Goal: Communication & Community: Answer question/provide support

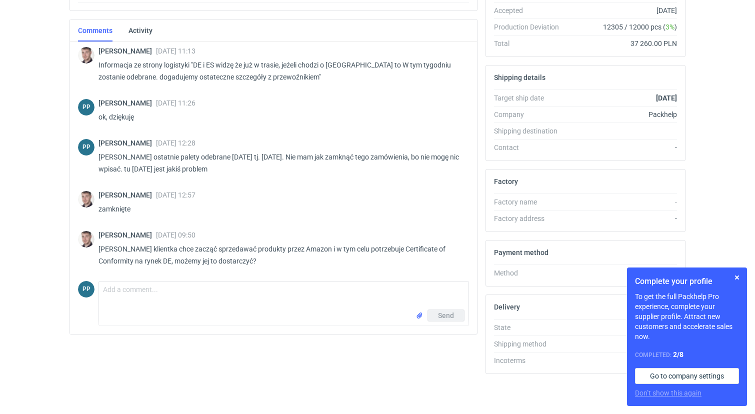
scroll to position [229, 0]
click at [129, 292] on textarea "Comment message" at bounding box center [284, 296] width 370 height 28
type textarea "A"
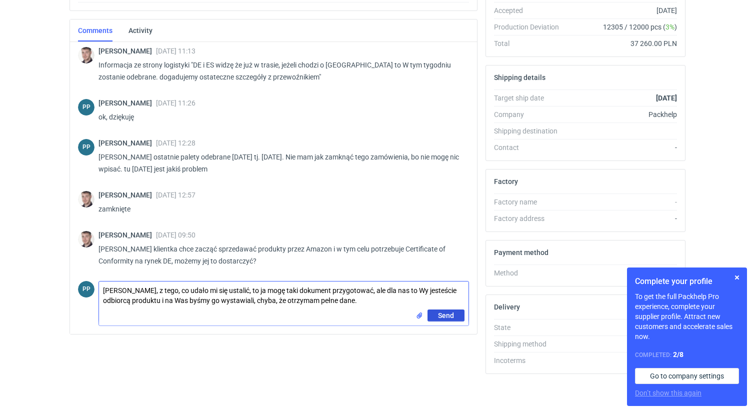
type textarea "Panie Macieju, z tego, co udało mi się ustalić, to ja mogę taki dokument przygo…"
click at [458, 316] on button "Send" at bounding box center [446, 316] width 37 height 12
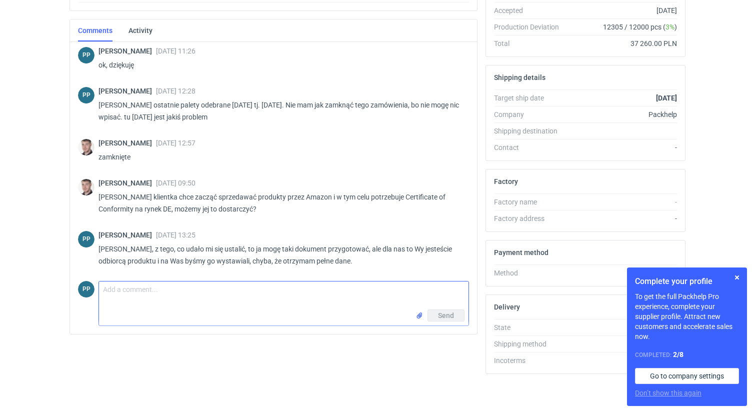
scroll to position [826, 0]
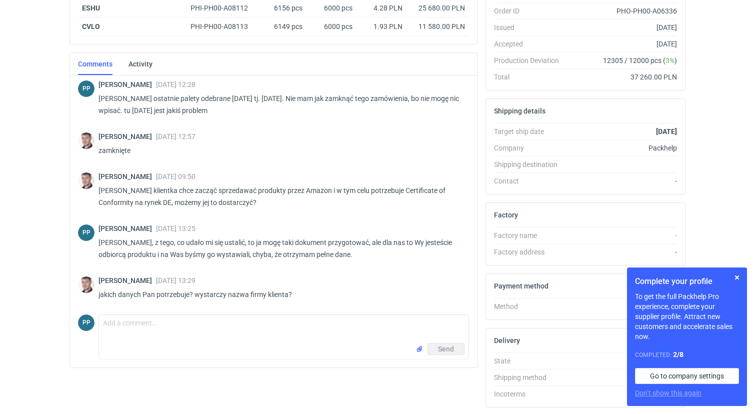
scroll to position [198, 0]
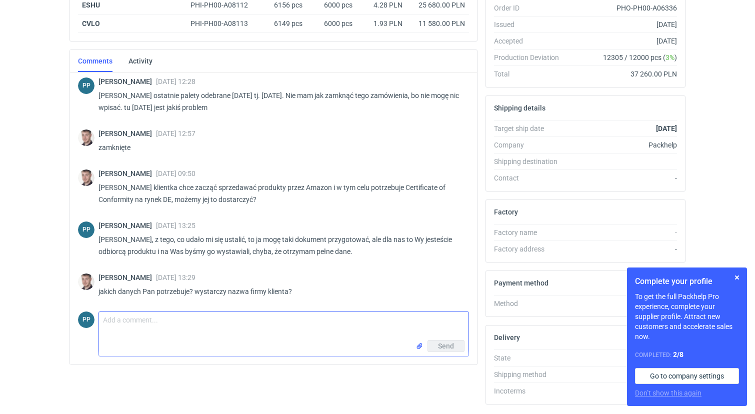
click at [217, 321] on textarea "Comment message" at bounding box center [284, 326] width 370 height 28
type textarea "pełną nazwę i adres klienta"
click at [441, 344] on span "Send" at bounding box center [446, 346] width 16 height 7
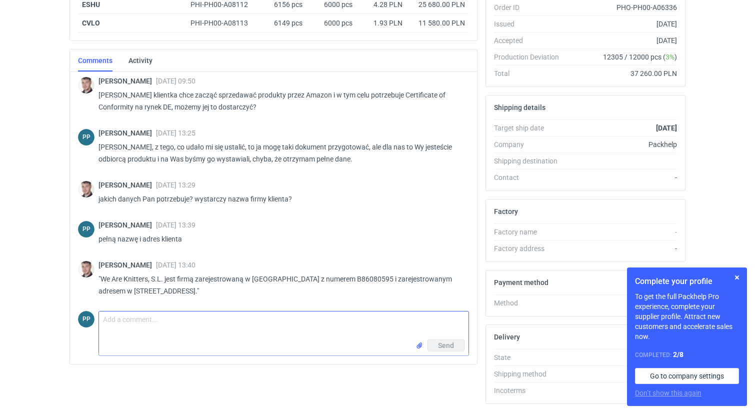
scroll to position [197, 0]
